Goal: Check status: Check status

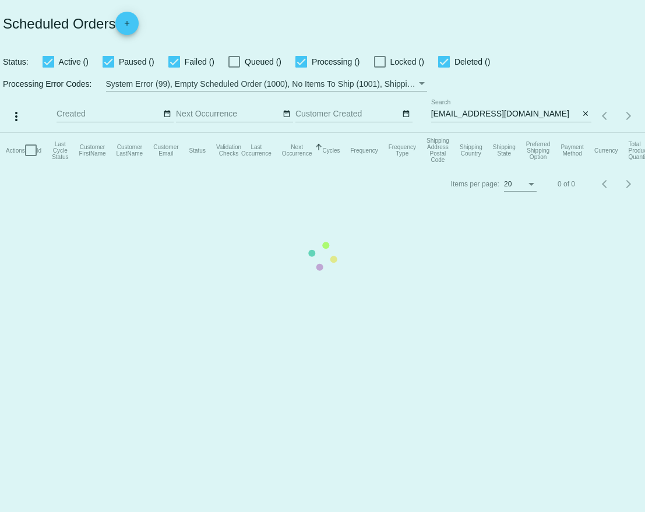
click at [518, 133] on mat-table "Actions Id Last Cycle Status Customer FirstName Customer LastName Customer Emai…" at bounding box center [322, 150] width 645 height 35
click at [515, 133] on mat-table "Actions Id Last Cycle Status Customer FirstName Customer LastName Customer Emai…" at bounding box center [322, 150] width 645 height 35
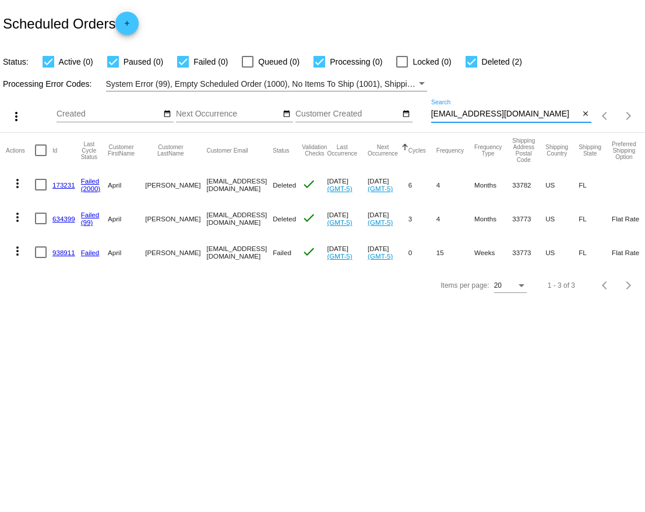
drag, startPoint x: 513, startPoint y: 114, endPoint x: 430, endPoint y: 115, distance: 82.7
click at [431, 115] on input "[EMAIL_ADDRESS][DOMAIN_NAME]" at bounding box center [505, 113] width 148 height 9
paste input "[EMAIL_ADDRESS]"
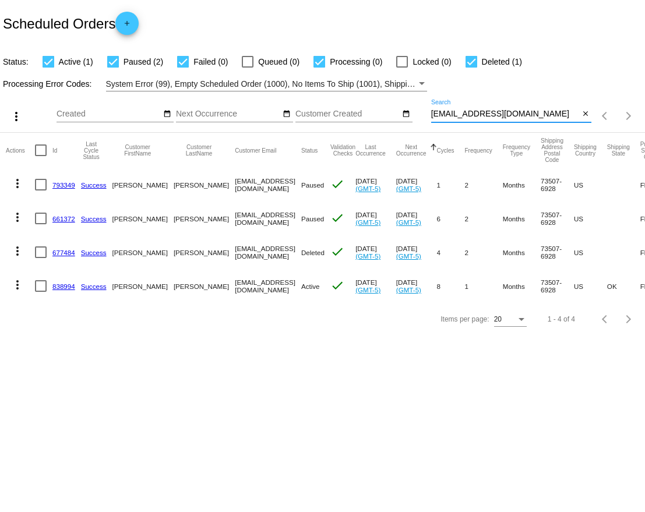
type input "[EMAIL_ADDRESS][DOMAIN_NAME]"
click at [68, 286] on link "838994" at bounding box center [63, 286] width 23 height 8
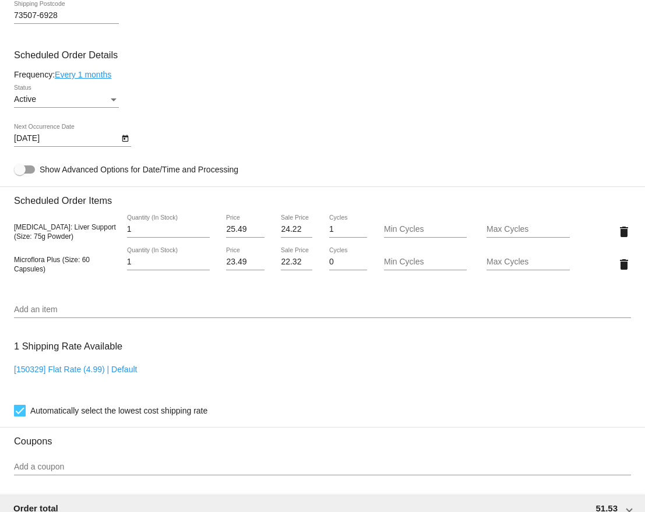
scroll to position [627, 0]
